Goal: Information Seeking & Learning: Learn about a topic

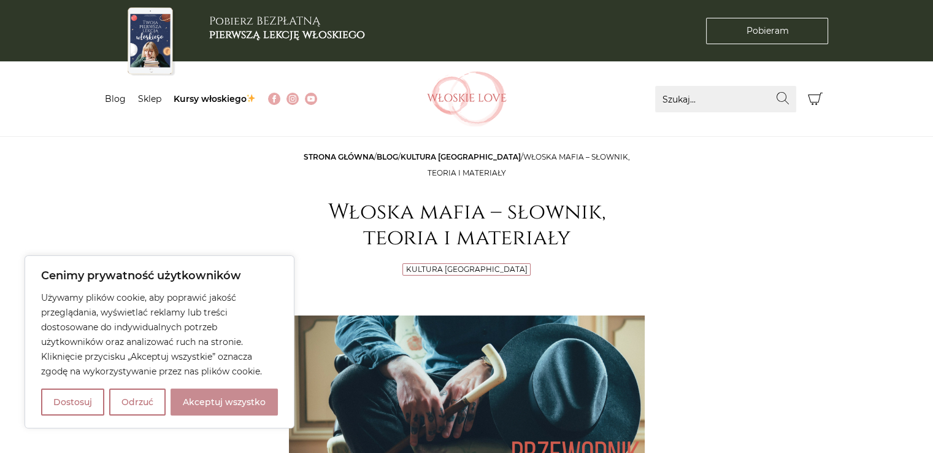
click at [183, 399] on button "Akceptuj wszystko" at bounding box center [224, 401] width 107 height 27
checkbox input "true"
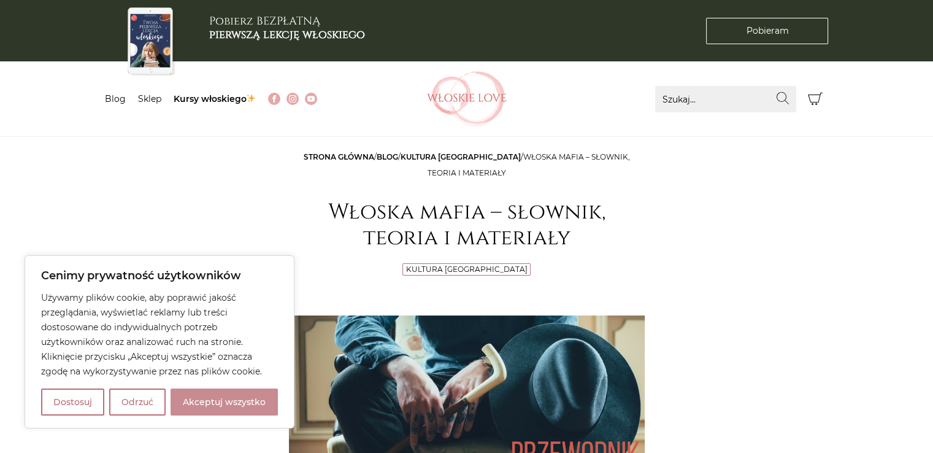
checkbox input "true"
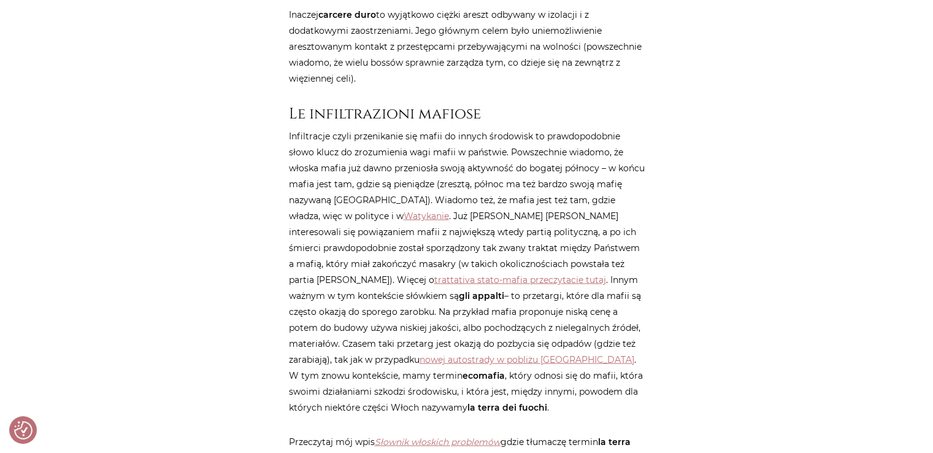
scroll to position [2641, 0]
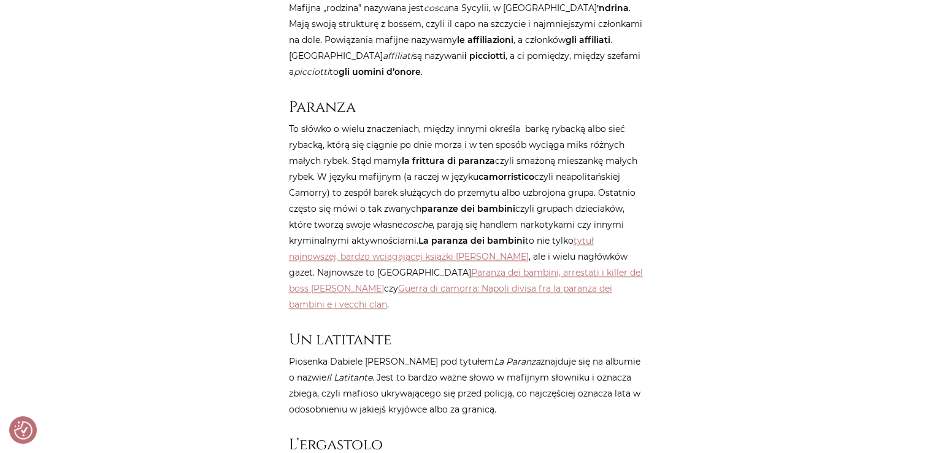
scroll to position [1721, 0]
